Goal: Task Accomplishment & Management: Manage account settings

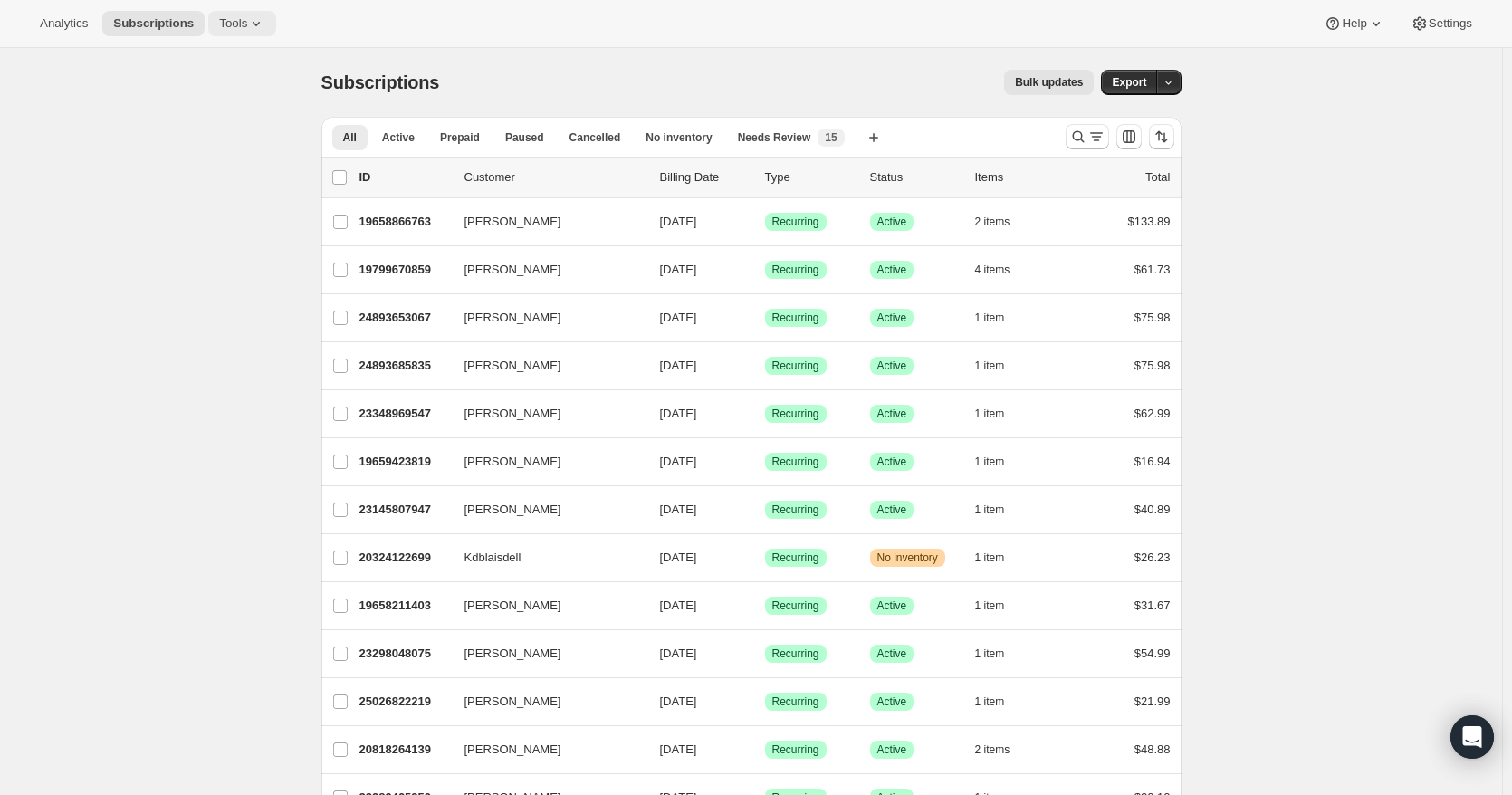
click at [237, 17] on span "Tools" at bounding box center [233, 24] width 28 height 15
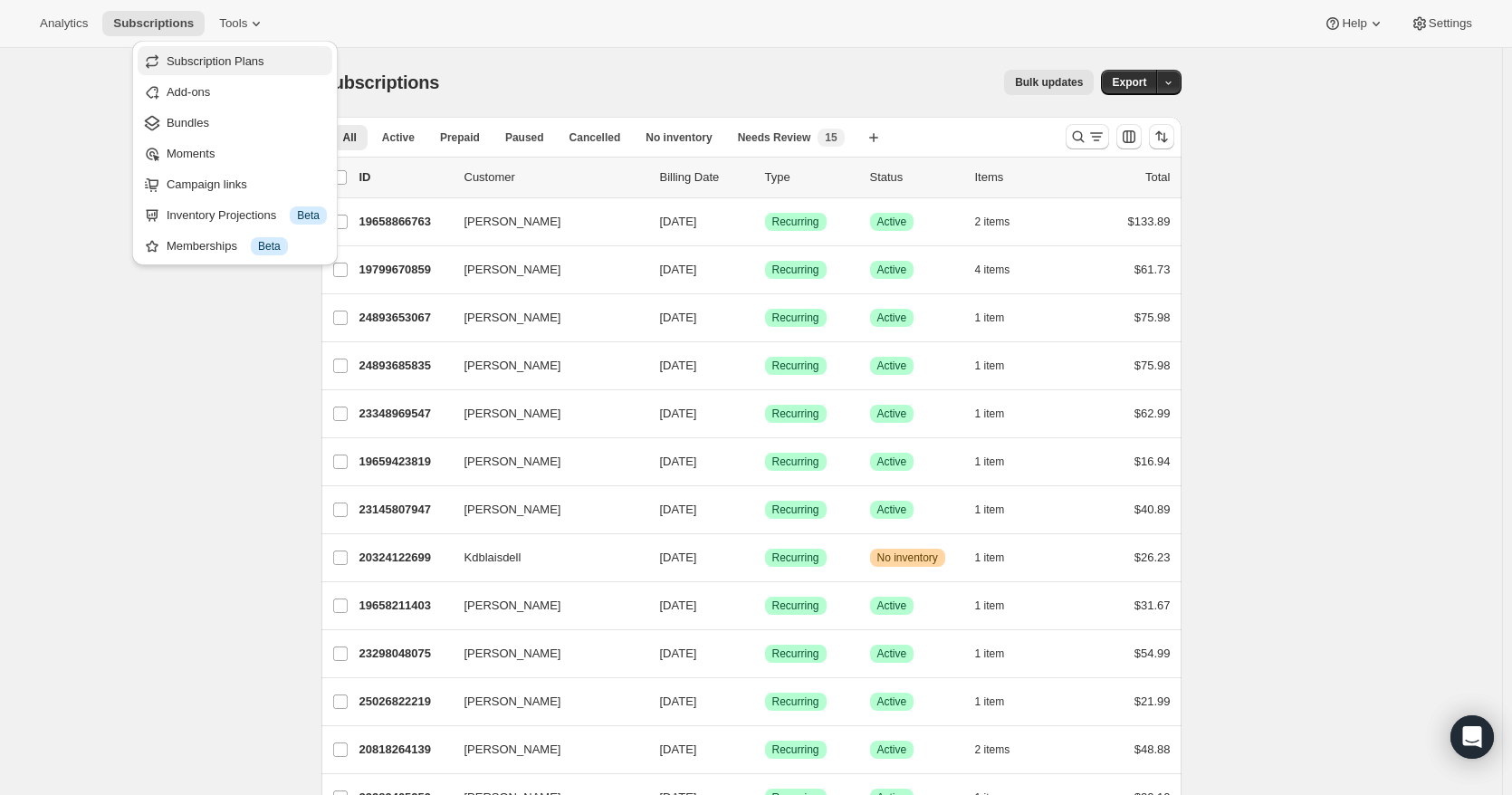
click at [237, 61] on span "Subscription Plans" at bounding box center [216, 61] width 98 height 14
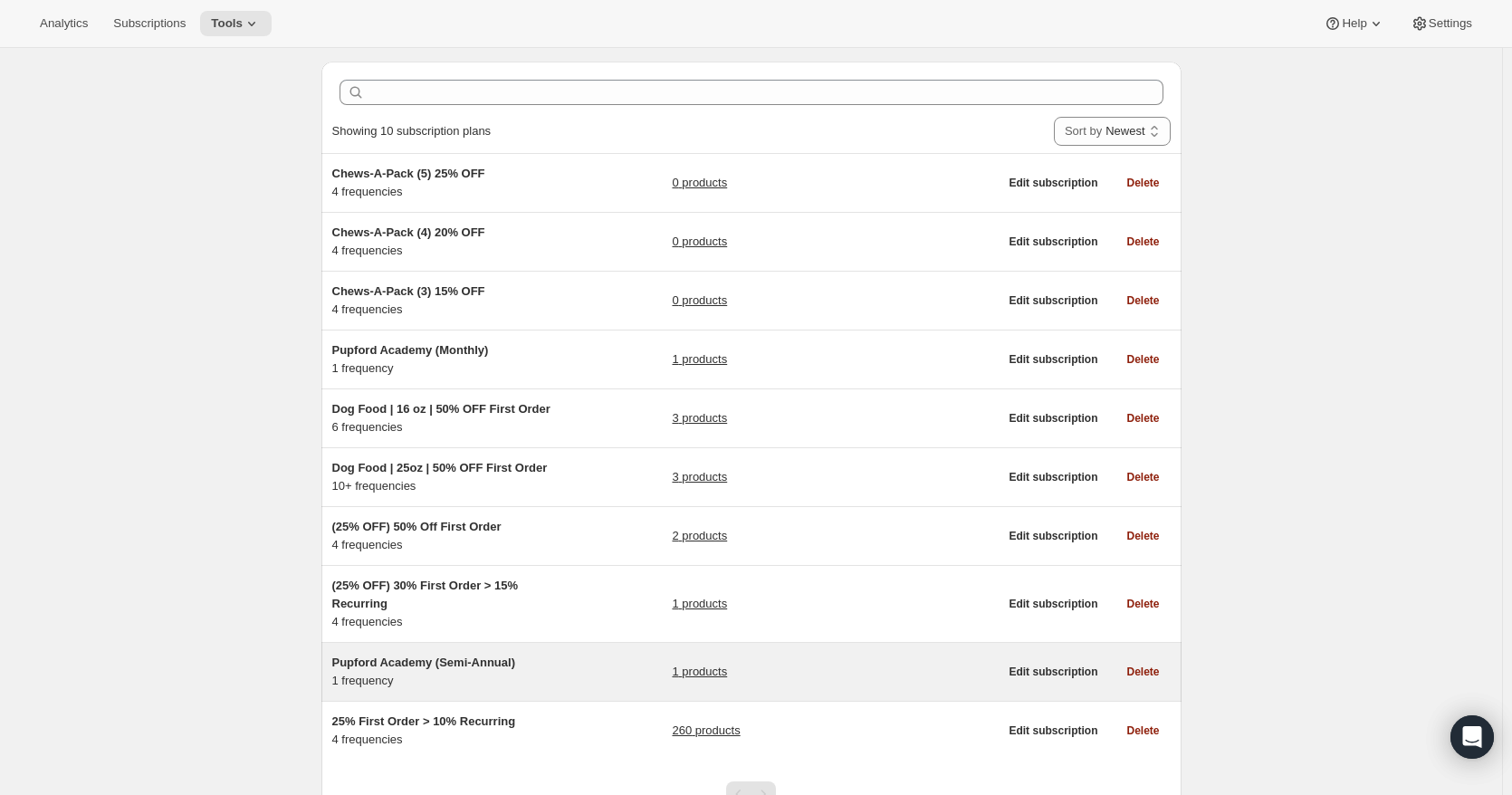
scroll to position [53, 0]
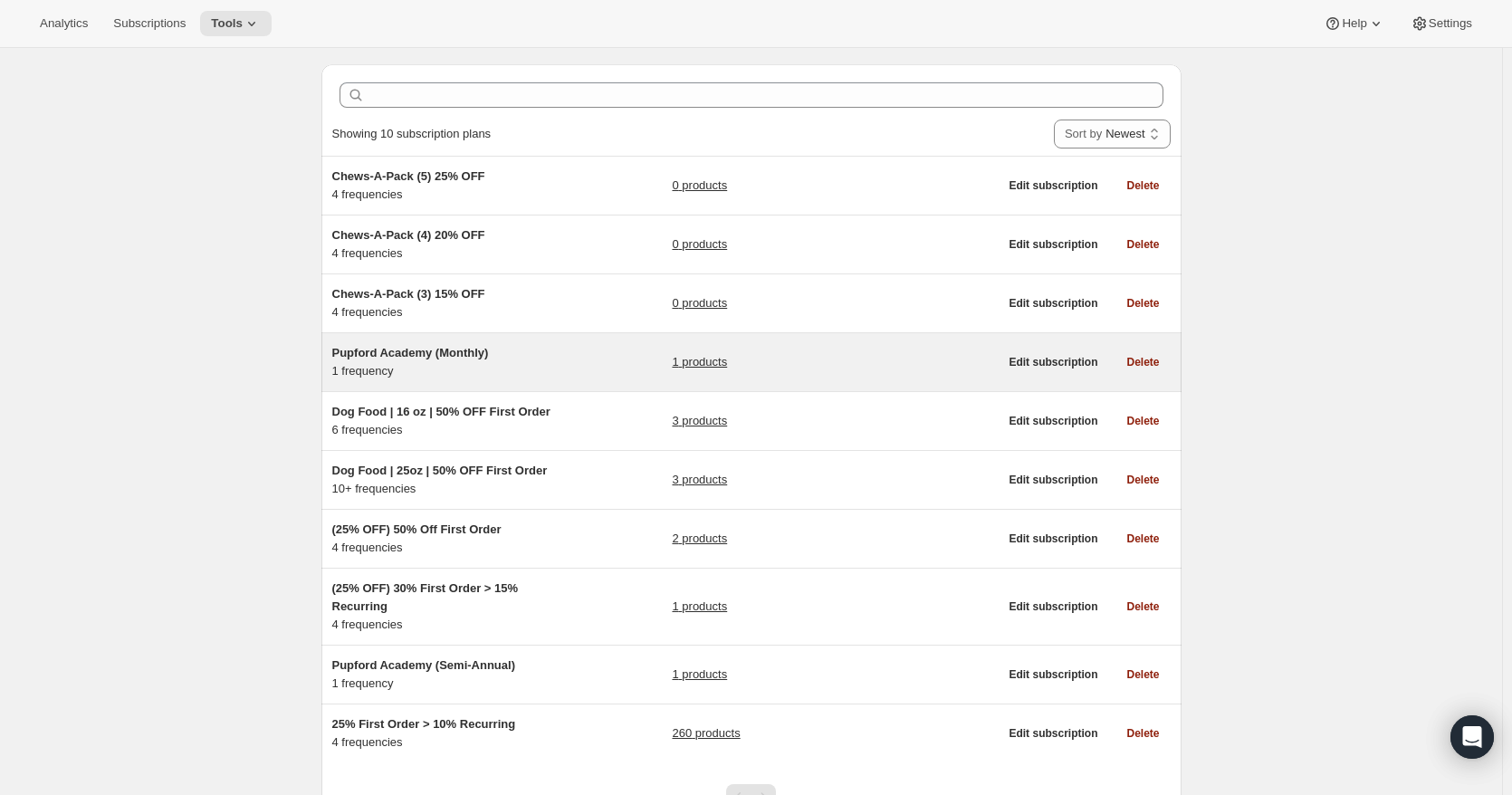
click at [458, 354] on span "Pupford Academy (Monthly)" at bounding box center [411, 353] width 157 height 14
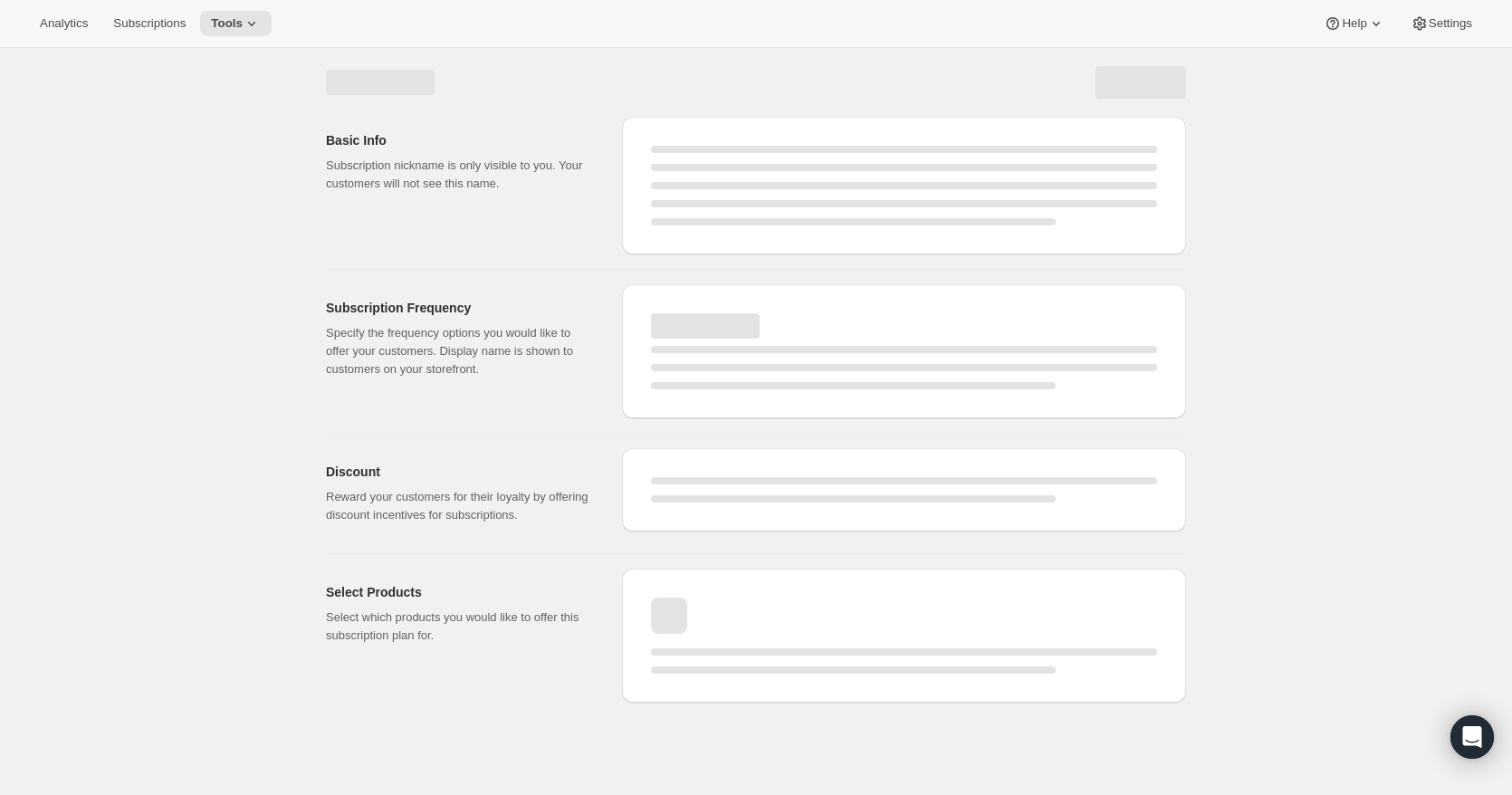
select select "WEEK"
select select "MONTH"
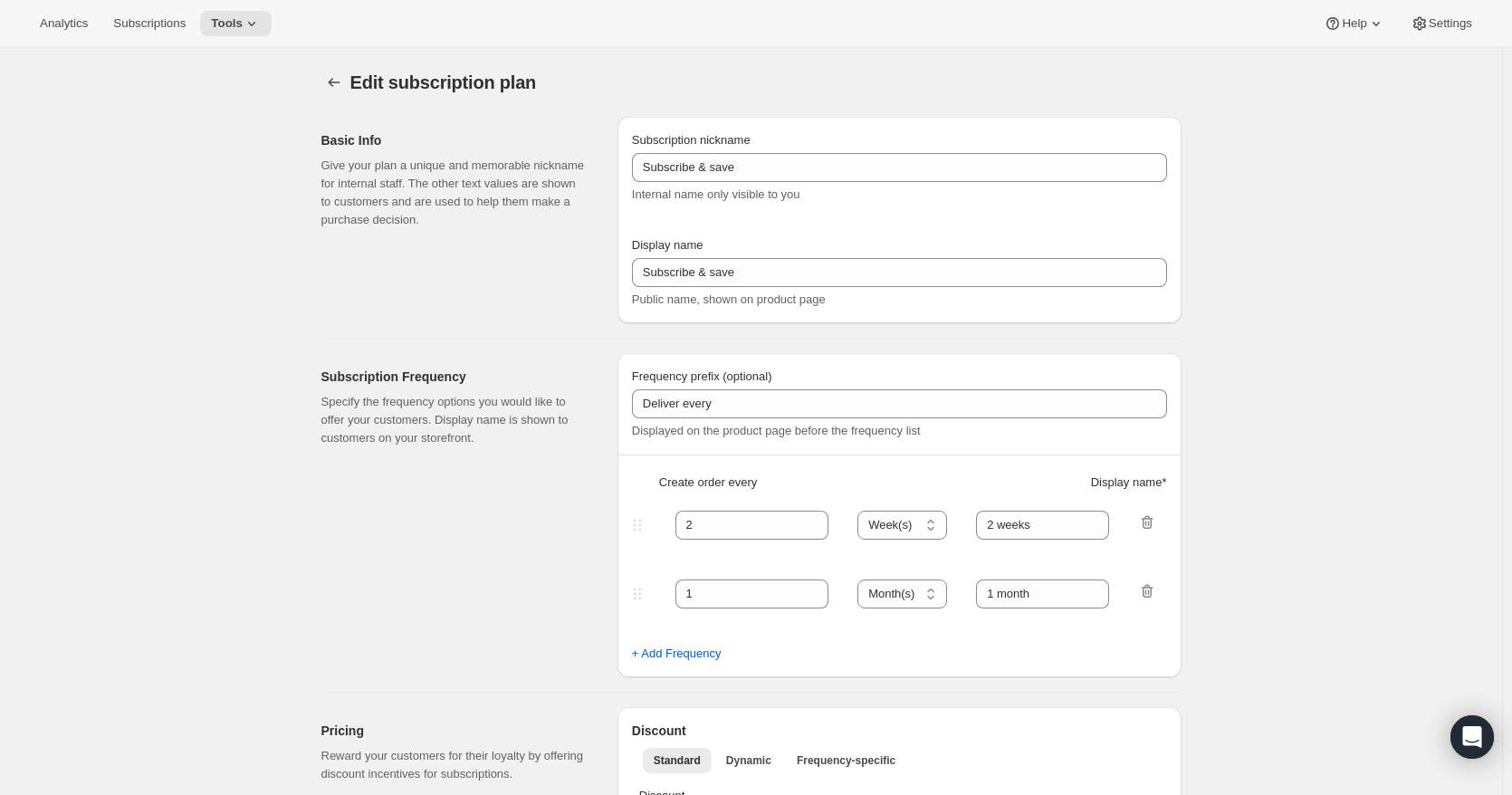
type input "Pupford Academy (Monthly)"
type input "Get Full Access"
type input "Renews"
type input "1"
select select "MONTH"
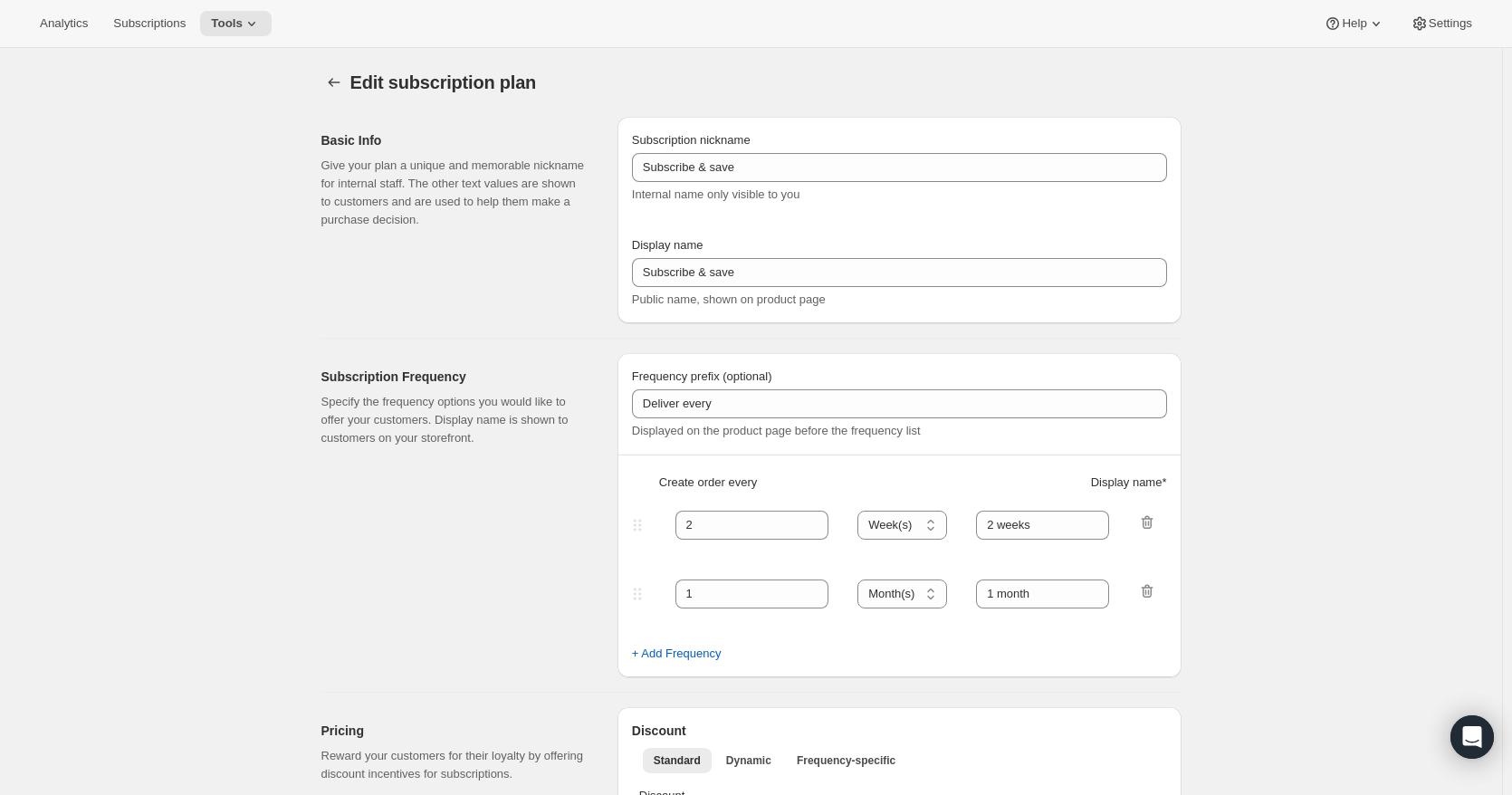
type input "Every 1 month"
